Goal: Task Accomplishment & Management: Use online tool/utility

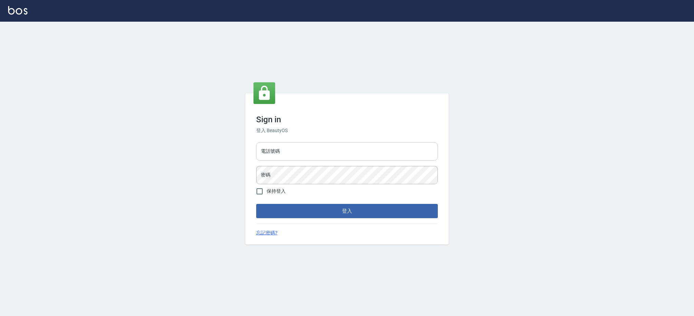
click at [315, 156] on input "電話號碼" at bounding box center [347, 151] width 182 height 18
click at [256, 204] on button "登入" at bounding box center [347, 211] width 182 height 14
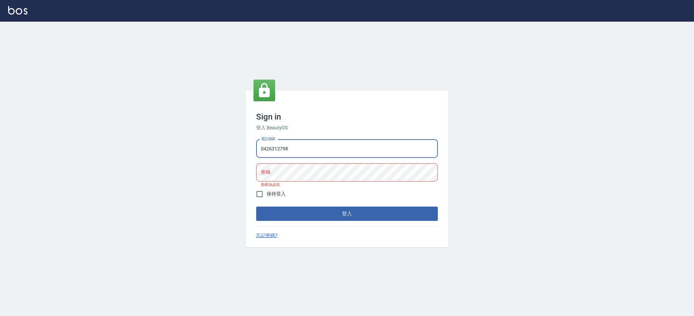
click at [312, 143] on input "0426312798" at bounding box center [347, 149] width 182 height 18
click at [318, 147] on input "0426312798" at bounding box center [347, 149] width 182 height 18
type input "0"
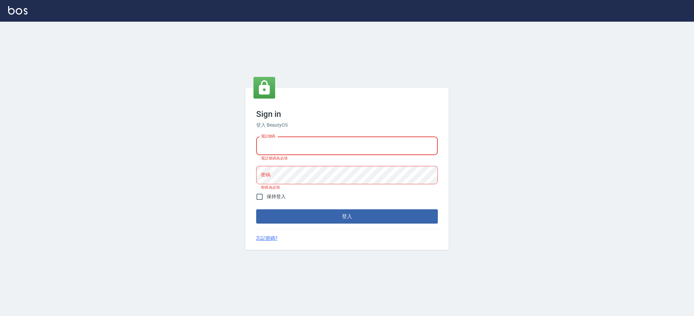
drag, startPoint x: 319, startPoint y: 149, endPoint x: 251, endPoint y: 155, distance: 68.4
click at [319, 149] on input "電話號碼" at bounding box center [347, 146] width 182 height 18
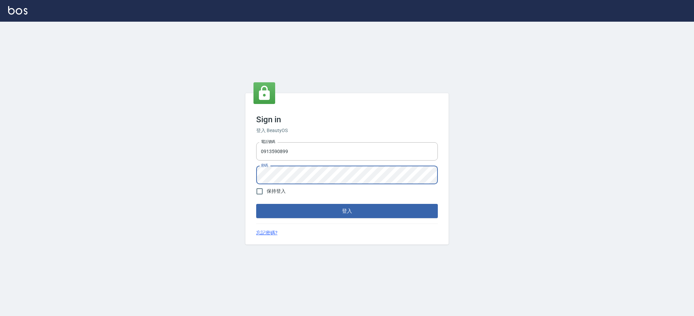
click at [256, 204] on button "登入" at bounding box center [347, 211] width 182 height 14
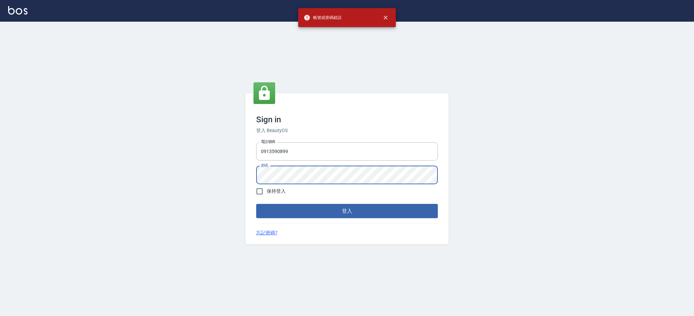
click at [256, 204] on button "登入" at bounding box center [347, 211] width 182 height 14
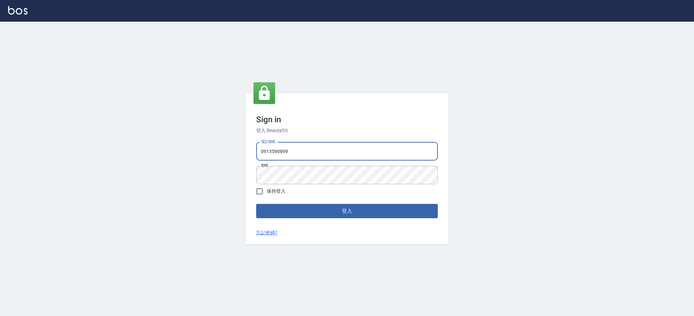
click at [372, 159] on input "0913590899" at bounding box center [347, 151] width 182 height 18
type input "0"
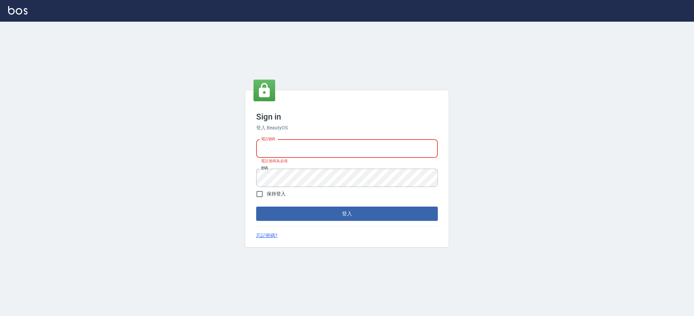
click at [262, 149] on input "電話號碼" at bounding box center [347, 149] width 182 height 18
type input "0424616788"
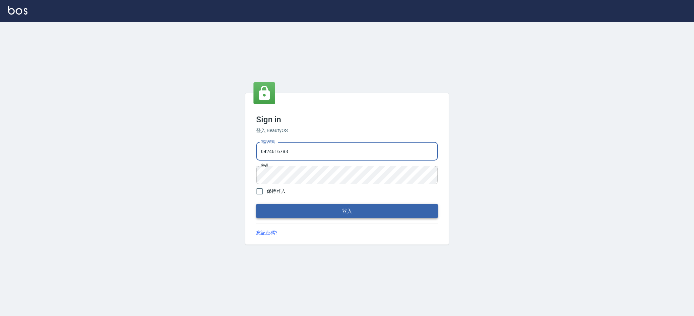
click at [306, 214] on button "登入" at bounding box center [347, 211] width 182 height 14
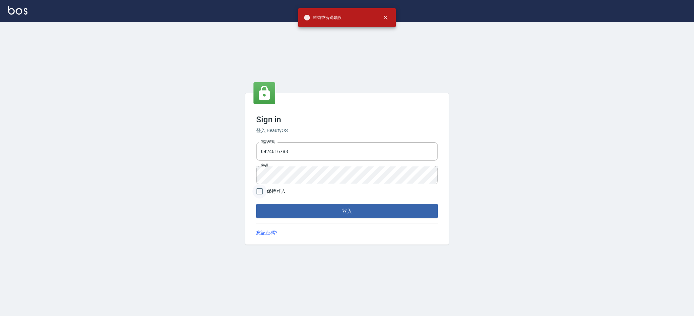
click at [258, 192] on input "保持登入" at bounding box center [260, 191] width 14 height 14
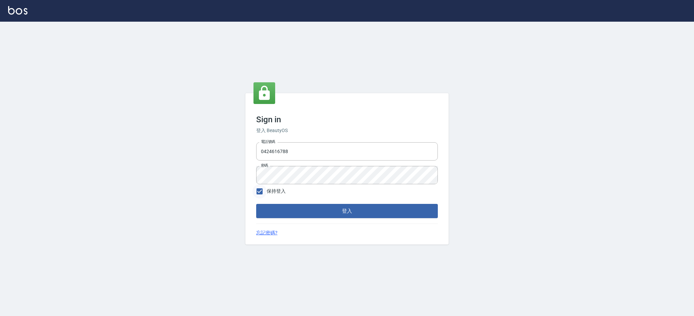
click at [259, 190] on input "保持登入" at bounding box center [260, 191] width 14 height 14
checkbox input "false"
click at [256, 204] on button "登入" at bounding box center [347, 211] width 182 height 14
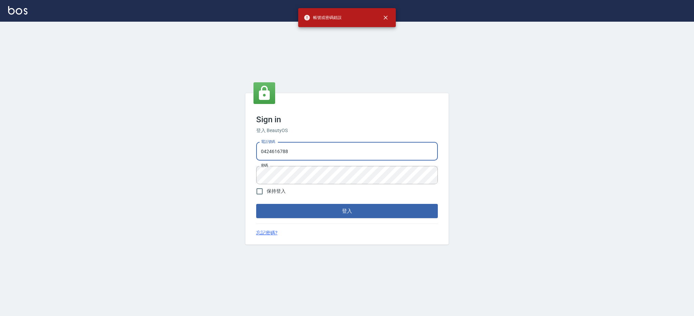
drag, startPoint x: 293, startPoint y: 148, endPoint x: 236, endPoint y: 151, distance: 57.4
click at [236, 151] on div "Sign in 登入 BeautyOS 電話號碼 0424616788 電話號碼 密碼 密碼 保持登入 登入 忘記密碼?" at bounding box center [347, 169] width 694 height 295
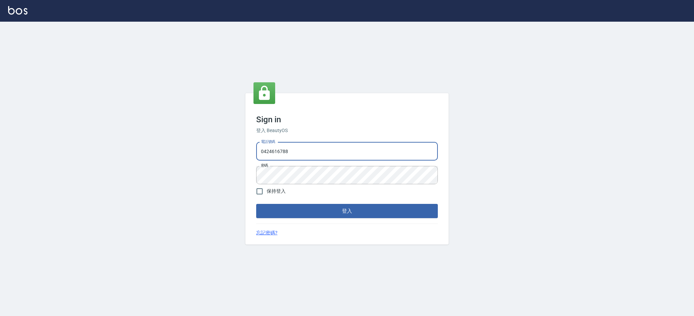
drag, startPoint x: 311, startPoint y: 154, endPoint x: 211, endPoint y: 148, distance: 99.5
click at [211, 148] on div "Sign in 登入 BeautyOS 電話號碼 0424616788 電話號碼 密碼 密碼 保持登入 登入 忘記密碼?" at bounding box center [347, 169] width 694 height 295
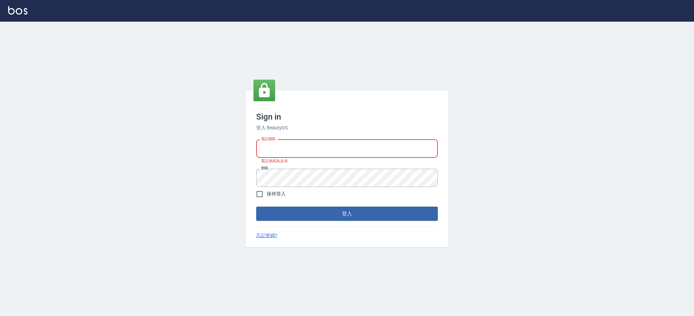
click at [167, 176] on div "Sign in 登入 BeautyOS 電話號碼 電話號碼 電話號碼為必填 密碼 密碼 保持登入 登入 忘記密碼?" at bounding box center [347, 169] width 694 height 295
click at [324, 149] on input "電話號碼" at bounding box center [347, 149] width 182 height 18
type input "0426312798"
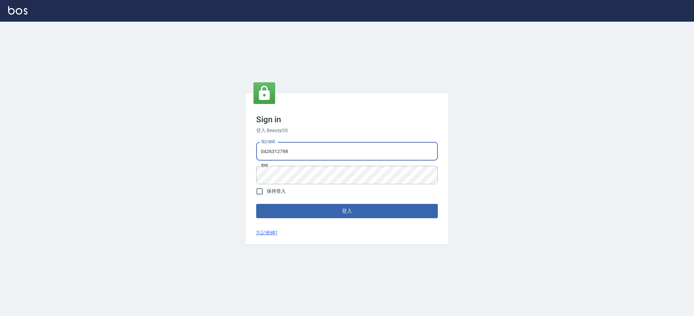
click at [319, 211] on button "登入" at bounding box center [347, 211] width 182 height 14
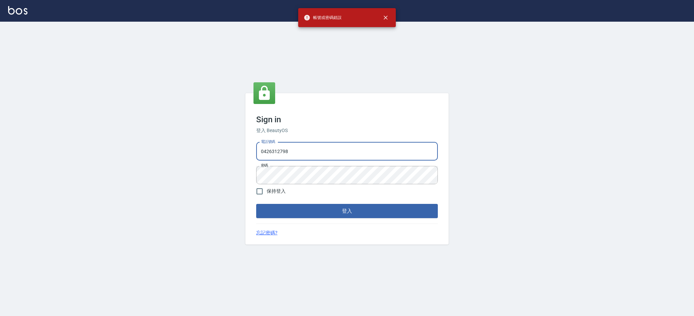
drag, startPoint x: 323, startPoint y: 157, endPoint x: 177, endPoint y: 146, distance: 146.8
click at [177, 146] on div "Sign in 登入 BeautyOS 電話號碼 0426312798 電話號碼 密碼 密碼 保持登入 登入 忘記密碼?" at bounding box center [347, 169] width 694 height 295
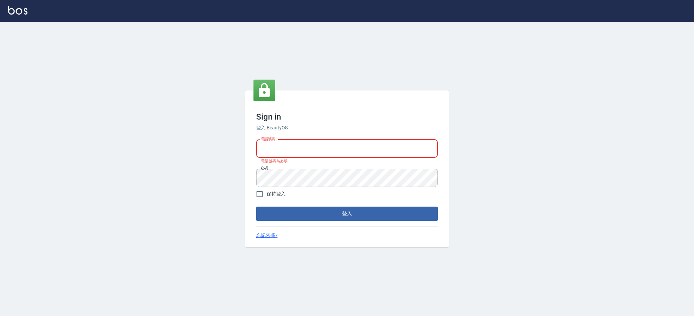
click at [259, 148] on input "電話號碼" at bounding box center [347, 149] width 182 height 18
type input "0983089698"
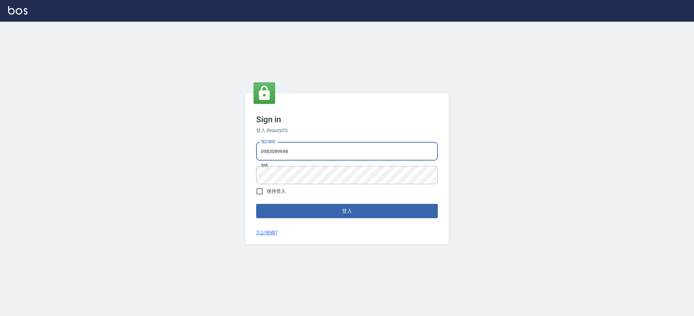
click at [256, 204] on button "登入" at bounding box center [347, 211] width 182 height 14
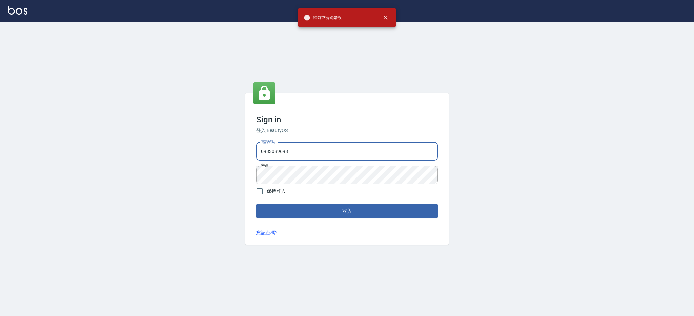
drag, startPoint x: 300, startPoint y: 153, endPoint x: 71, endPoint y: 126, distance: 230.7
click at [71, 126] on div "Sign in 登入 BeautyOS 電話號碼 0983089698 電話號碼 密碼 密碼 保持登入 登入 忘記密碼?" at bounding box center [347, 169] width 694 height 295
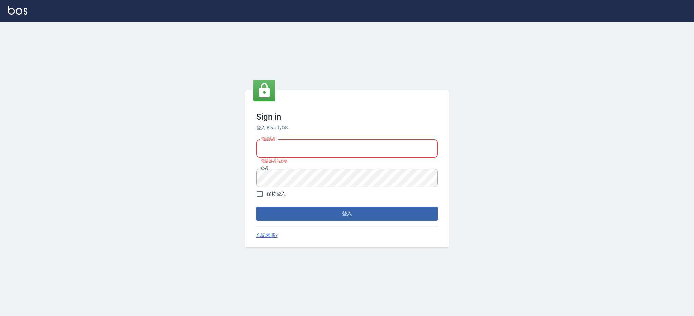
click at [317, 151] on input "電話號碼" at bounding box center [347, 149] width 182 height 18
type input "0980410316"
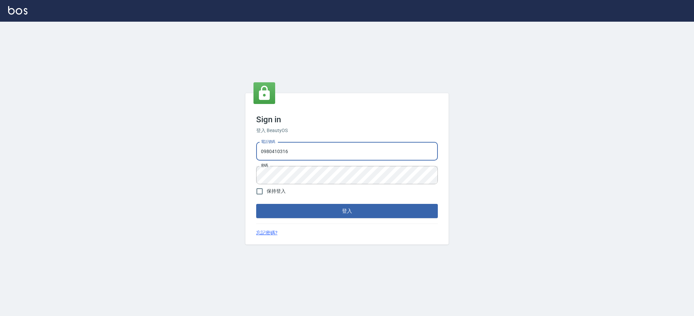
click at [256, 204] on button "登入" at bounding box center [347, 211] width 182 height 14
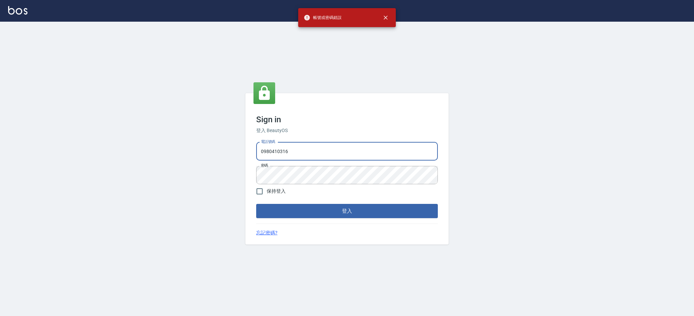
drag, startPoint x: 318, startPoint y: 153, endPoint x: 88, endPoint y: 132, distance: 230.5
click at [88, 132] on div "Sign in 登入 BeautyOS 電話號碼 0980410316 電話號碼 密碼 密碼 保持登入 登入 忘記密碼?" at bounding box center [347, 169] width 694 height 295
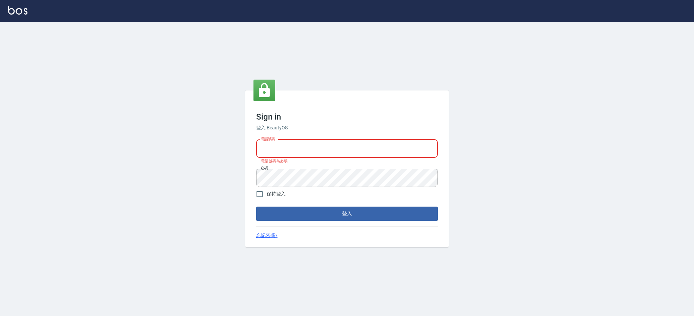
click at [280, 144] on input "電話號碼" at bounding box center [347, 149] width 182 height 18
type input "0955513716"
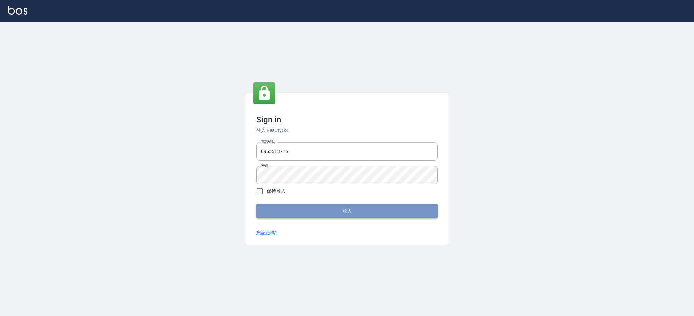
click at [308, 207] on button "登入" at bounding box center [347, 211] width 182 height 14
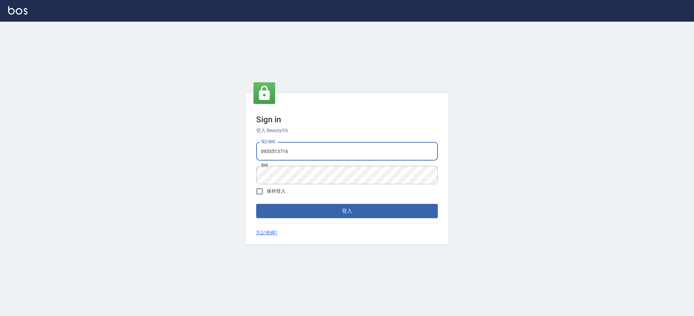
drag, startPoint x: 314, startPoint y: 153, endPoint x: 151, endPoint y: 150, distance: 163.4
click at [151, 150] on div "Sign in 登入 BeautyOS 電話號碼 0955513716 電話號碼 密碼 密碼 保持登入 登入 忘記密碼?" at bounding box center [347, 169] width 694 height 295
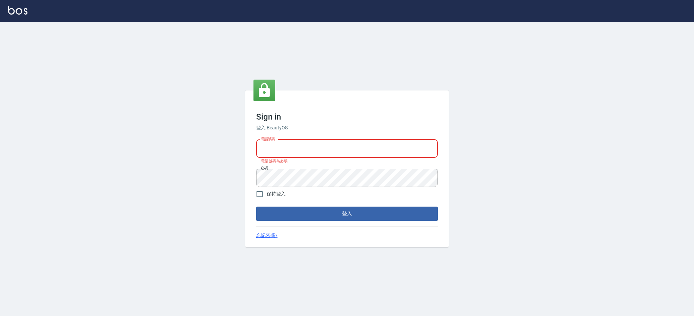
click at [376, 149] on input "電話號碼" at bounding box center [347, 149] width 182 height 18
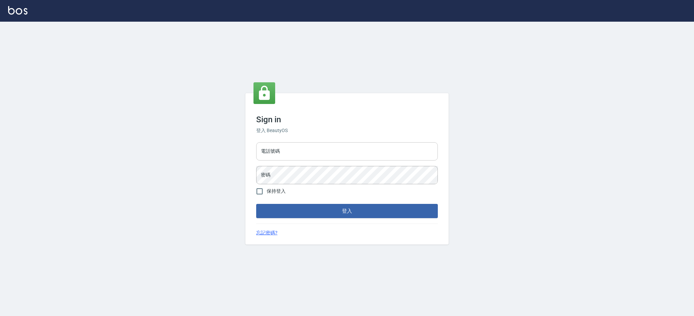
click at [298, 147] on input "電話號碼" at bounding box center [347, 151] width 182 height 18
type input "0426312798"
click at [256, 204] on button "登入" at bounding box center [347, 211] width 182 height 14
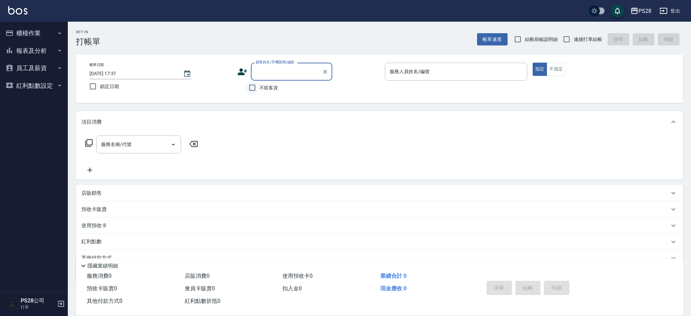
click at [247, 90] on input "不留客資" at bounding box center [252, 88] width 14 height 14
checkbox input "true"
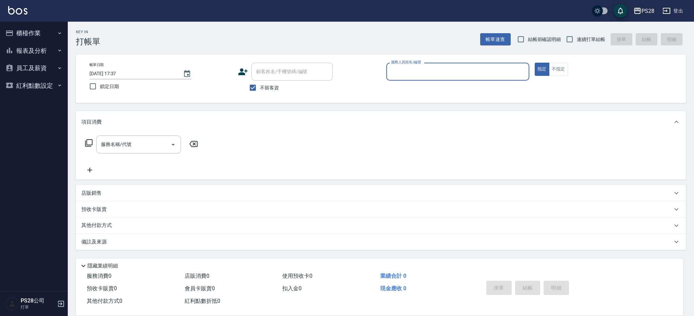
click at [428, 59] on div "帳單日期 [DATE] 17:37 鎖定日期 顧客姓名/手機號碼/編號 顧客姓名/手機號碼/編號 不留客資 服務人員姓名/編號 服務人員姓名/編號 指定 不指定" at bounding box center [381, 79] width 610 height 48
click at [421, 81] on p at bounding box center [457, 84] width 143 height 7
click at [436, 72] on input "服務人員姓名/編號" at bounding box center [458, 72] width 137 height 12
click at [572, 39] on input "連續打單結帳" at bounding box center [570, 39] width 14 height 14
checkbox input "true"
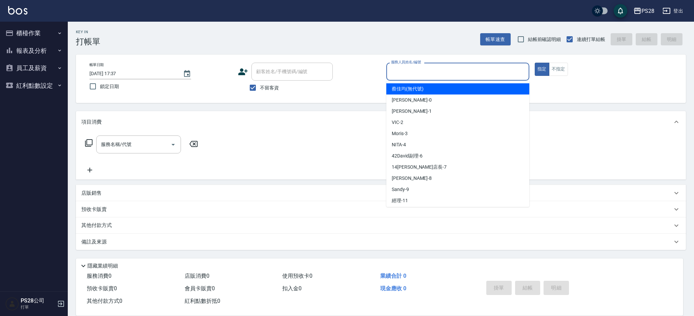
click at [482, 72] on input "服務人員姓名/編號" at bounding box center [458, 72] width 137 height 12
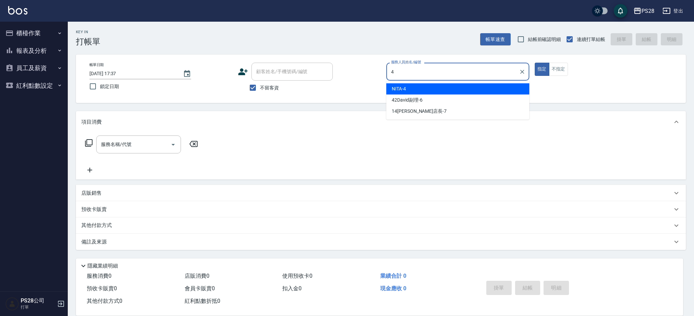
type input "4"
type button "true"
type input "NITA-4"
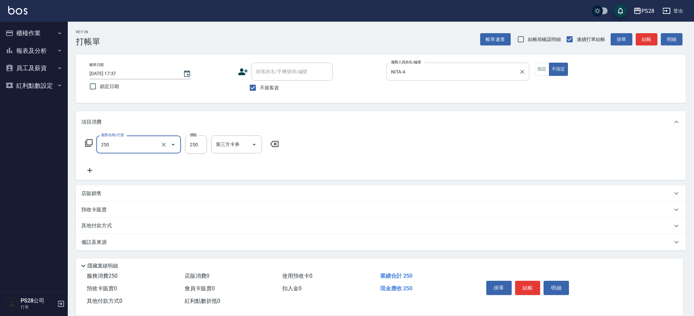
type input "單剪(250)"
type input "149"
click at [524, 283] on button "結帳" at bounding box center [527, 288] width 25 height 14
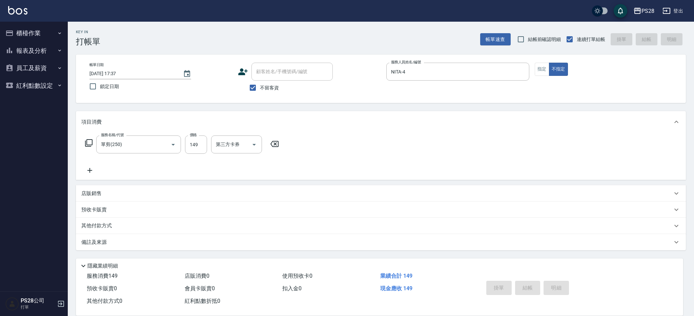
type input "[DATE] 17:53"
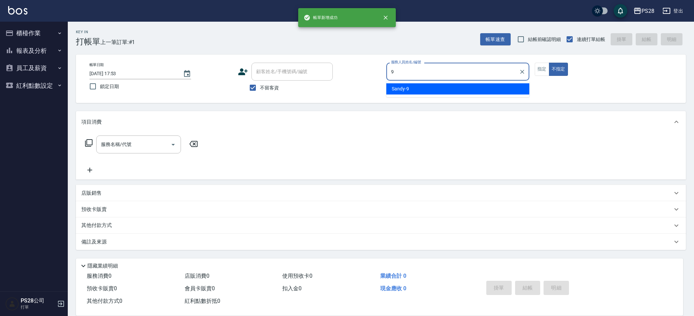
type input "Sandy-9"
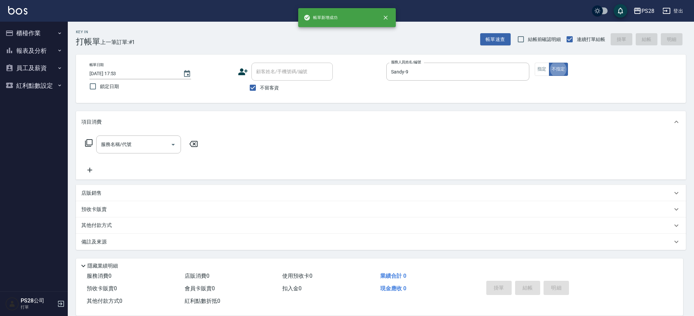
type button "false"
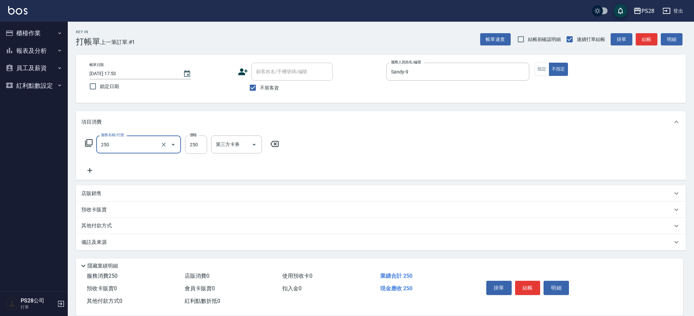
type input "單剪(250)"
type input "149"
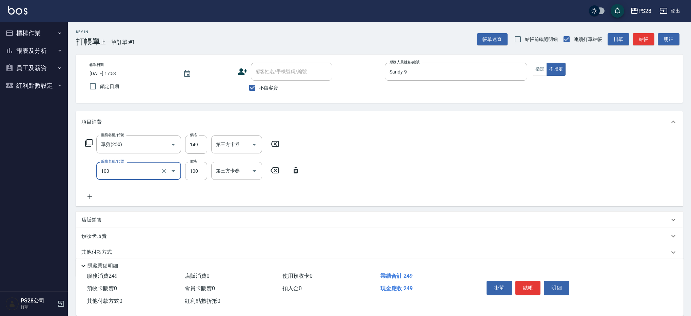
type input "洗髮(100)"
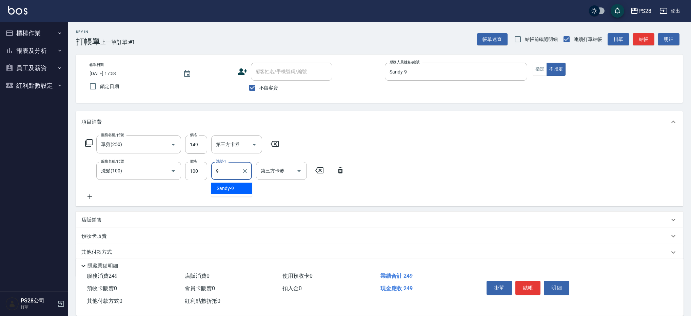
type input "Sandy-9"
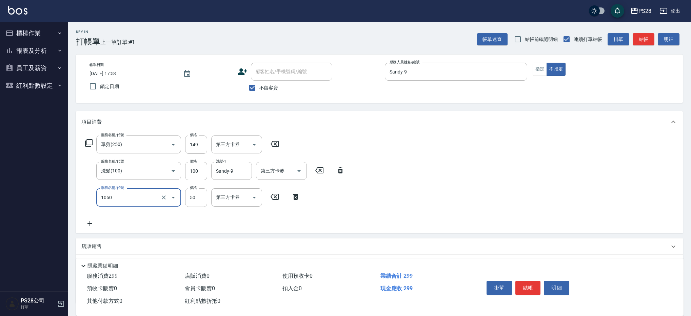
type input "精油(1050)"
type input "Sandy-9"
click at [534, 285] on button "結帳" at bounding box center [527, 288] width 25 height 14
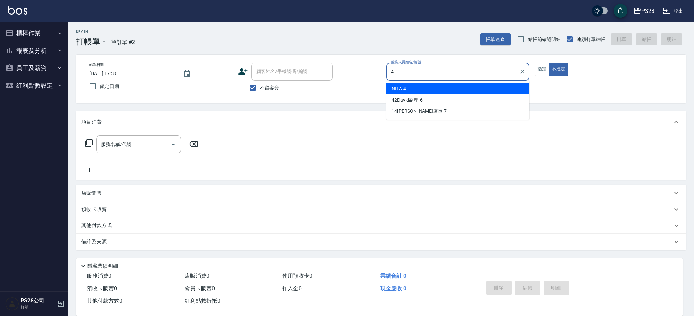
type input "NITA-4"
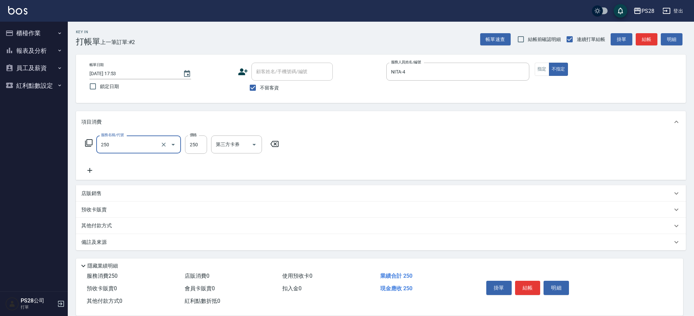
type input "單剪(250)"
type input "149"
click at [523, 281] on button "結帳" at bounding box center [527, 288] width 25 height 14
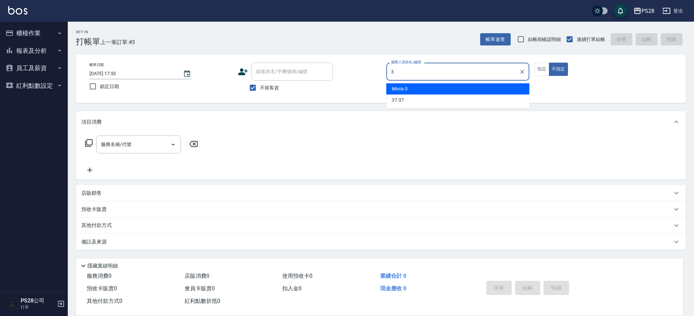
type input "Moris-3"
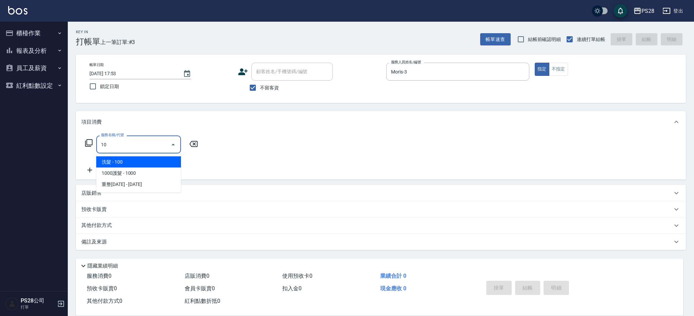
type input "1"
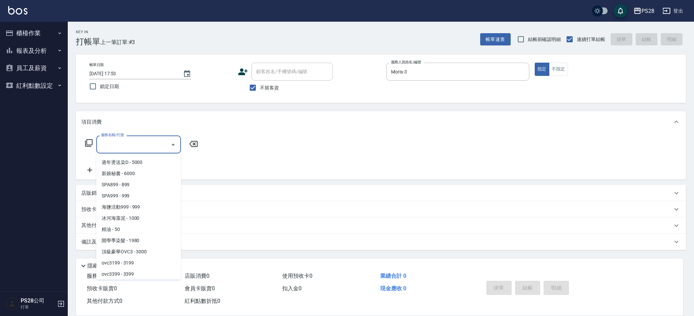
scroll to position [503, 0]
type input "冰河海藻泥(01000)"
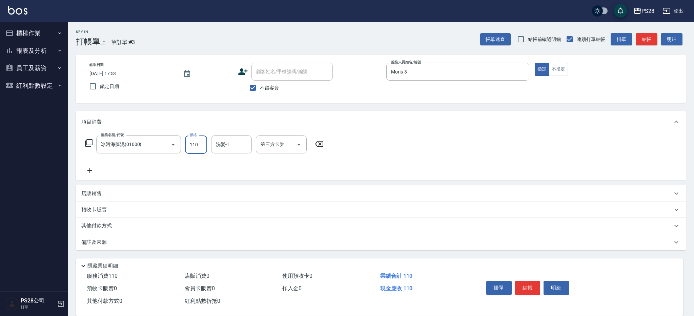
type input "110"
type input "Moris-3"
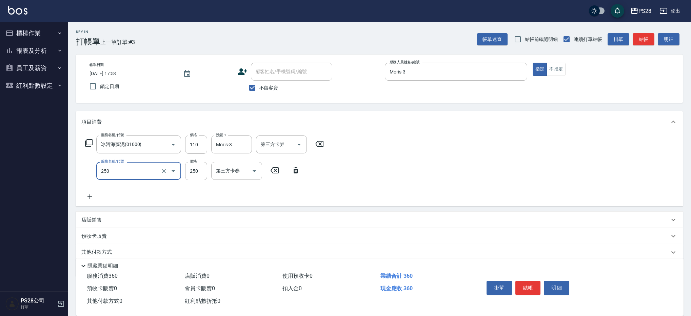
type input "單剪(250)"
type input "400"
click at [202, 145] on input "110" at bounding box center [196, 145] width 22 height 18
type input "1100"
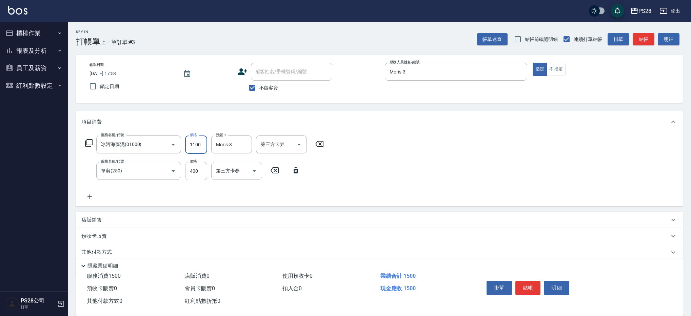
click at [528, 286] on button "結帳" at bounding box center [527, 288] width 25 height 14
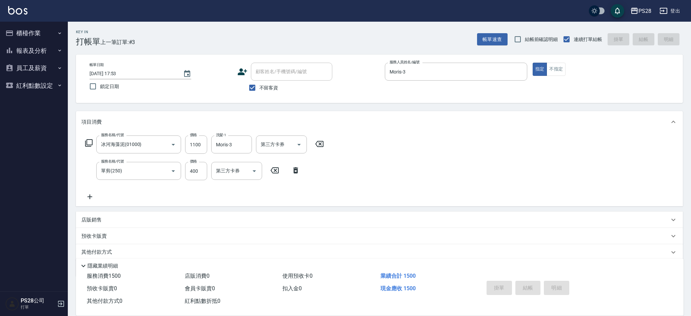
type input "[DATE] 17:54"
